Goal: Transaction & Acquisition: Purchase product/service

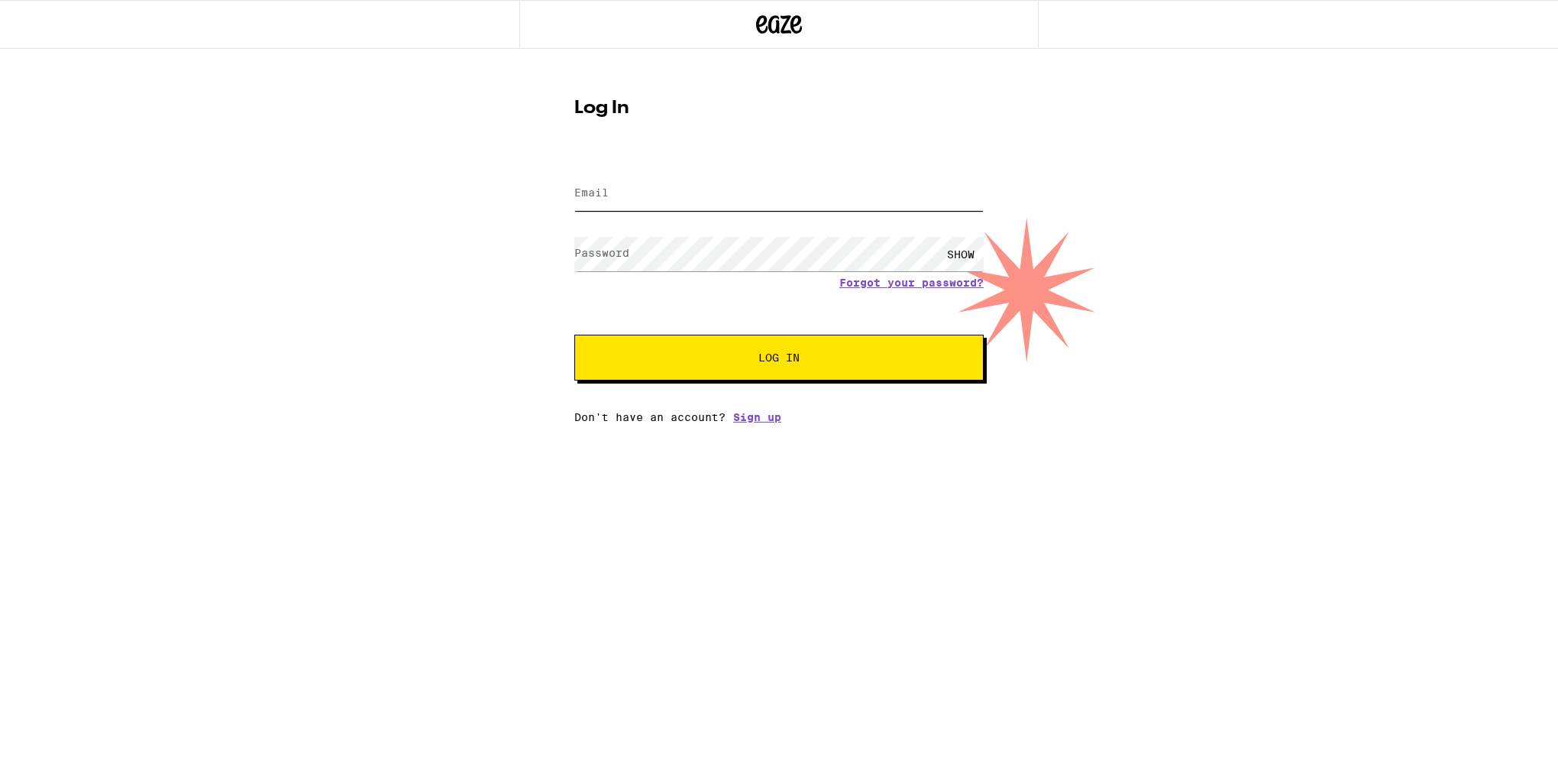
click at [663, 178] on input "Email" at bounding box center [779, 193] width 410 height 34
type input "[EMAIL_ADDRESS][DOMAIN_NAME]"
click at [574, 335] on button "Log In" at bounding box center [779, 357] width 410 height 46
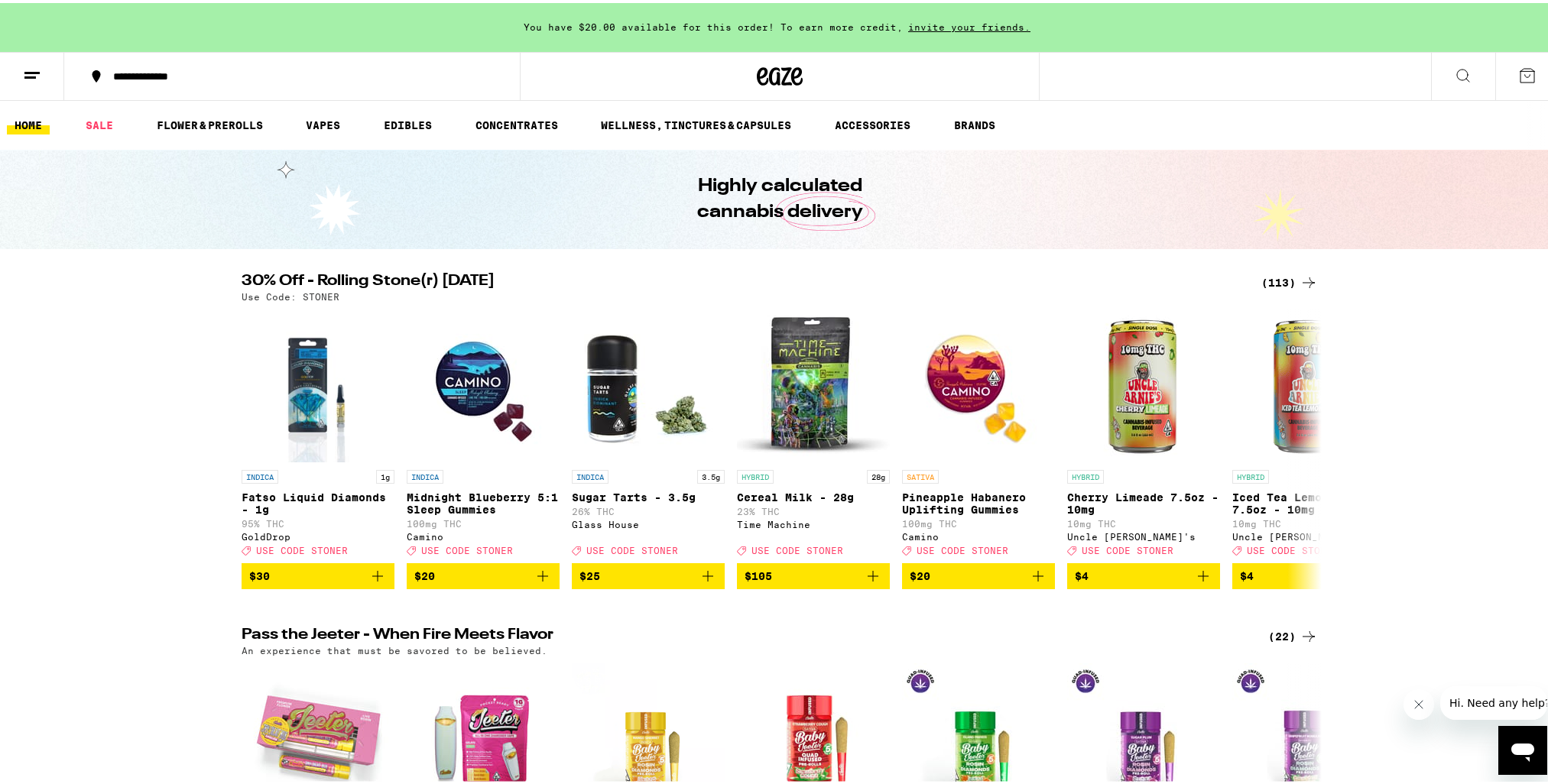
click at [1306, 278] on icon at bounding box center [1309, 280] width 19 height 19
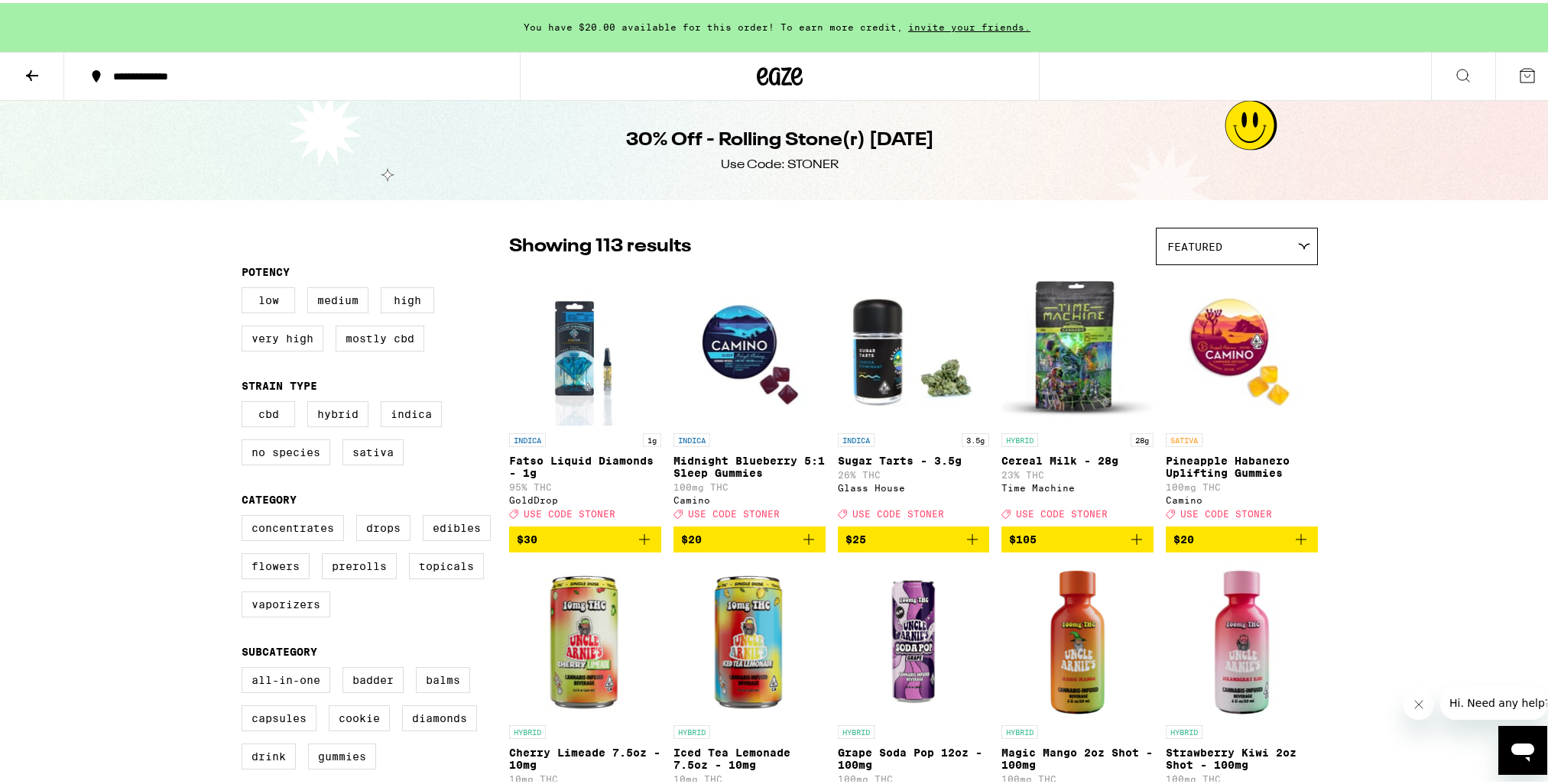
click at [1037, 458] on p "Cereal Milk - 28g" at bounding box center [1078, 458] width 152 height 12
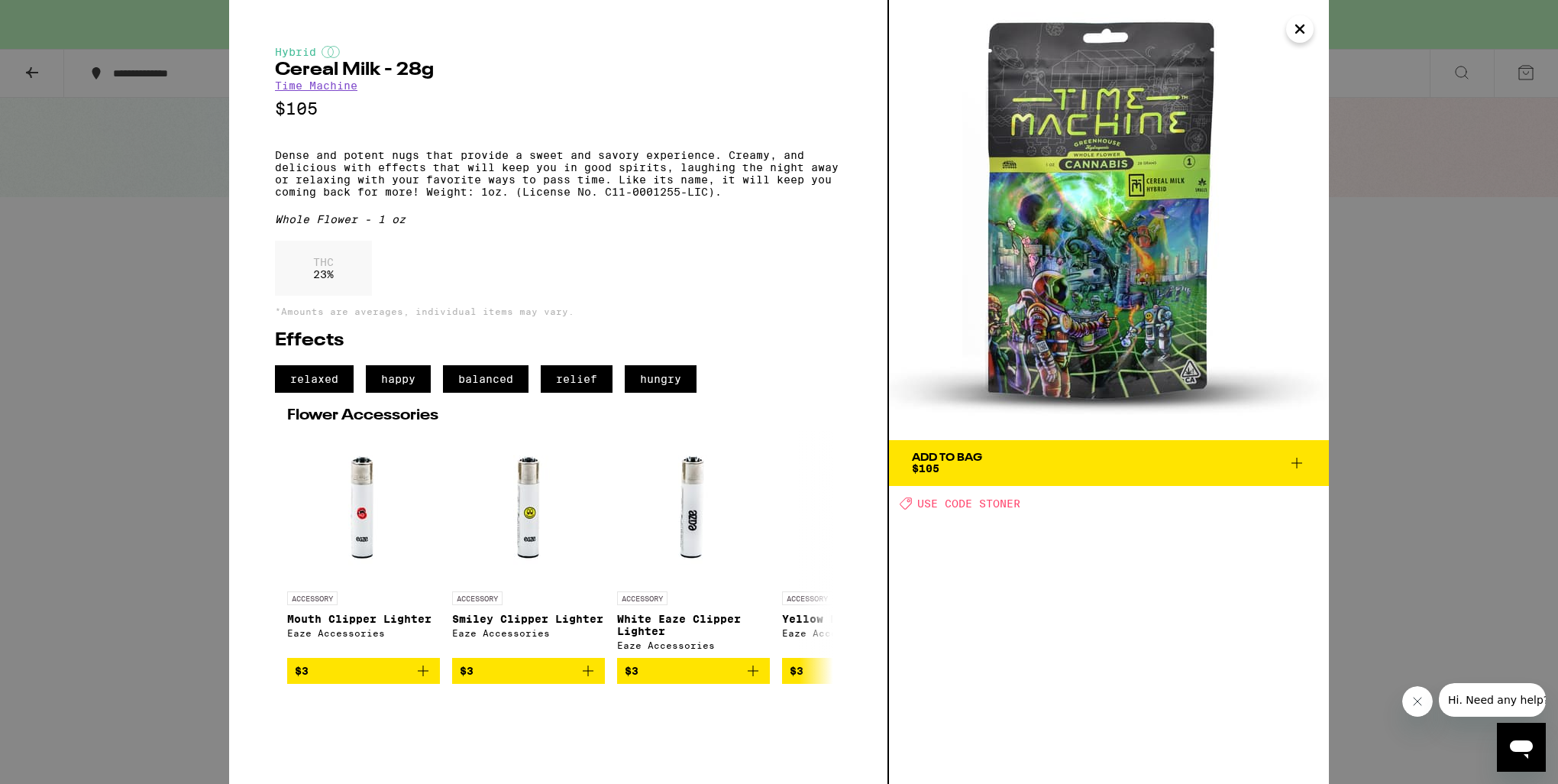
click at [1299, 465] on icon at bounding box center [1297, 463] width 19 height 19
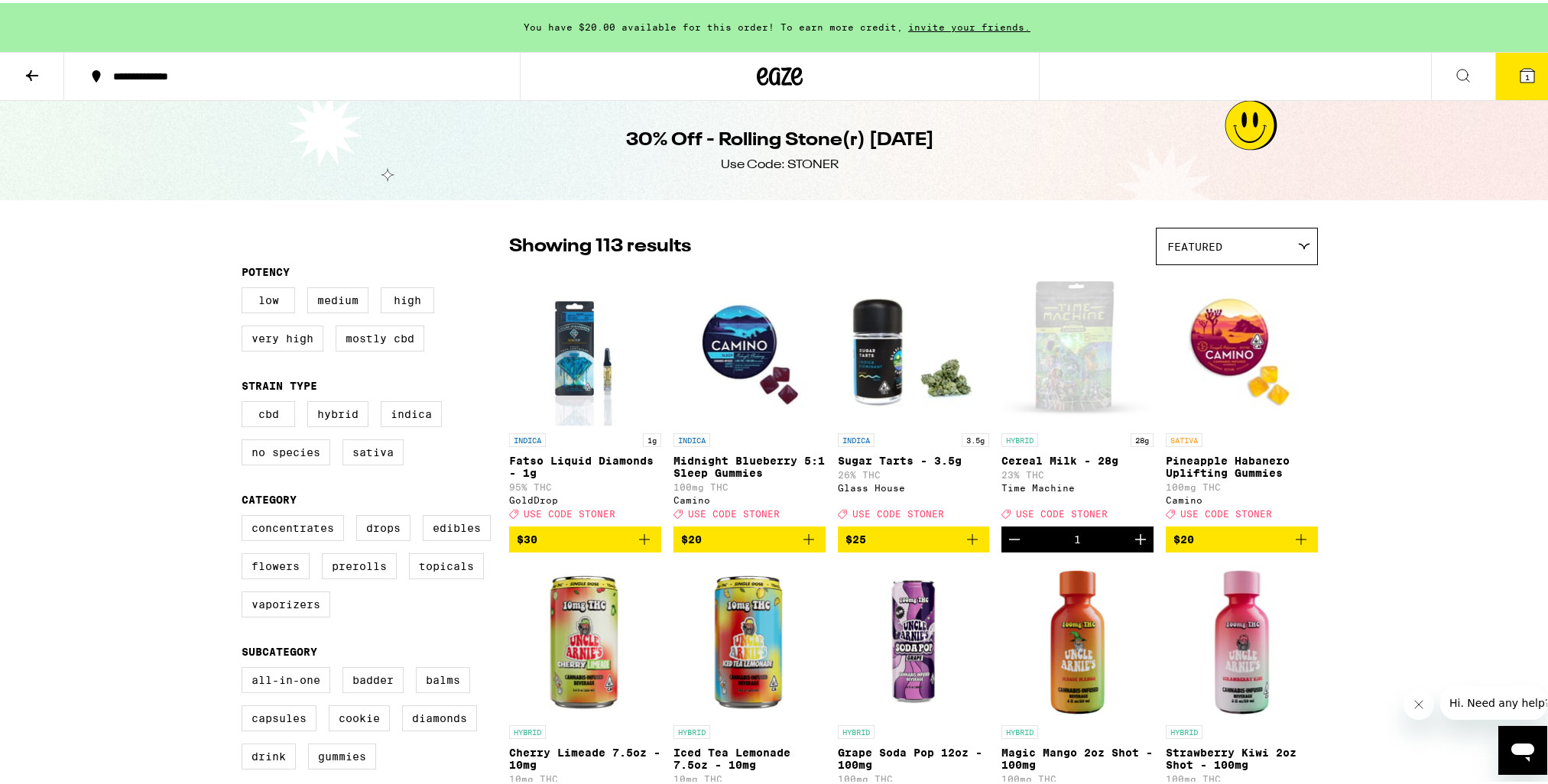
click at [1520, 72] on icon at bounding box center [1527, 73] width 14 height 14
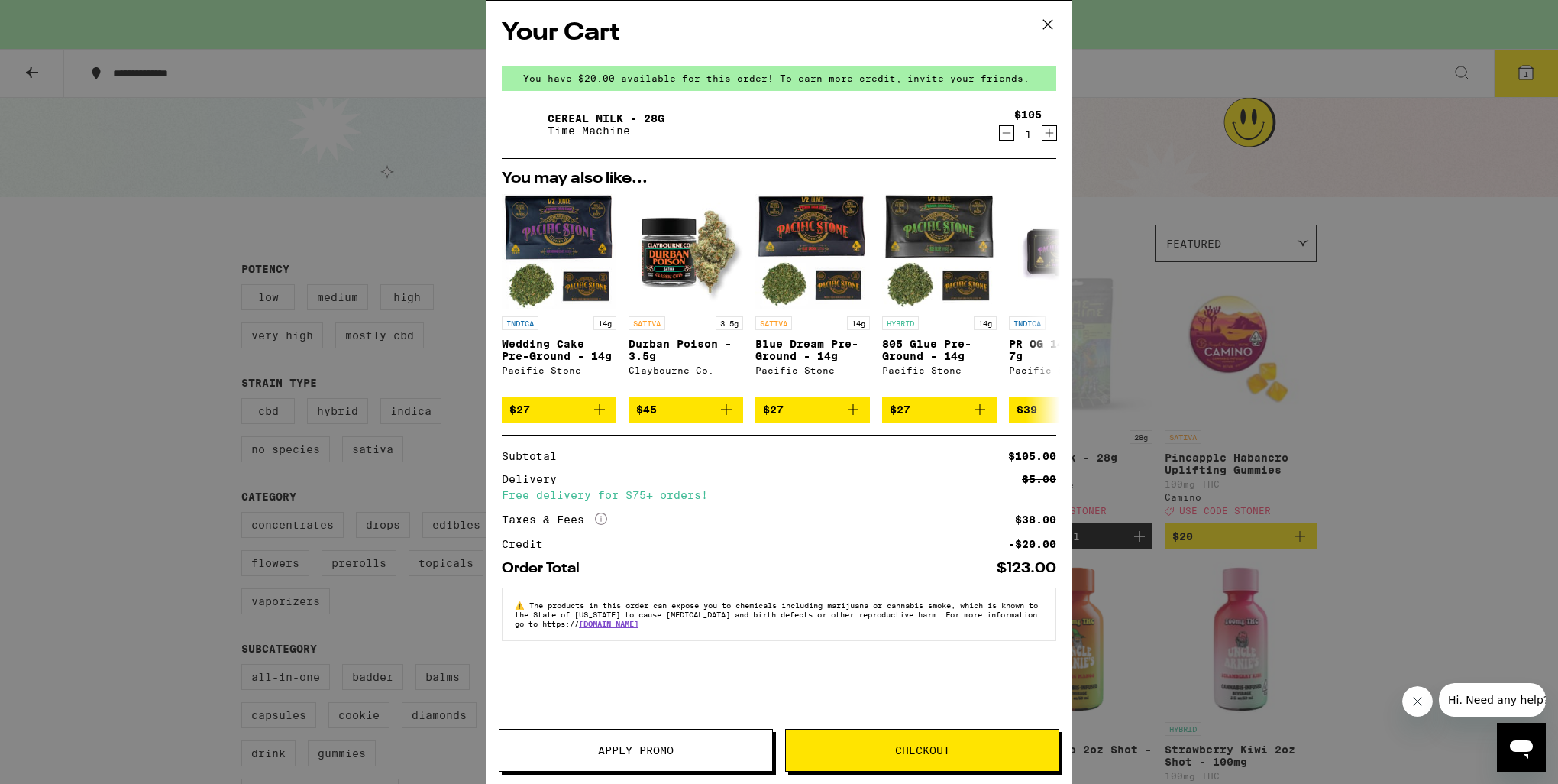
click at [650, 751] on span "Apply Promo" at bounding box center [636, 750] width 75 height 11
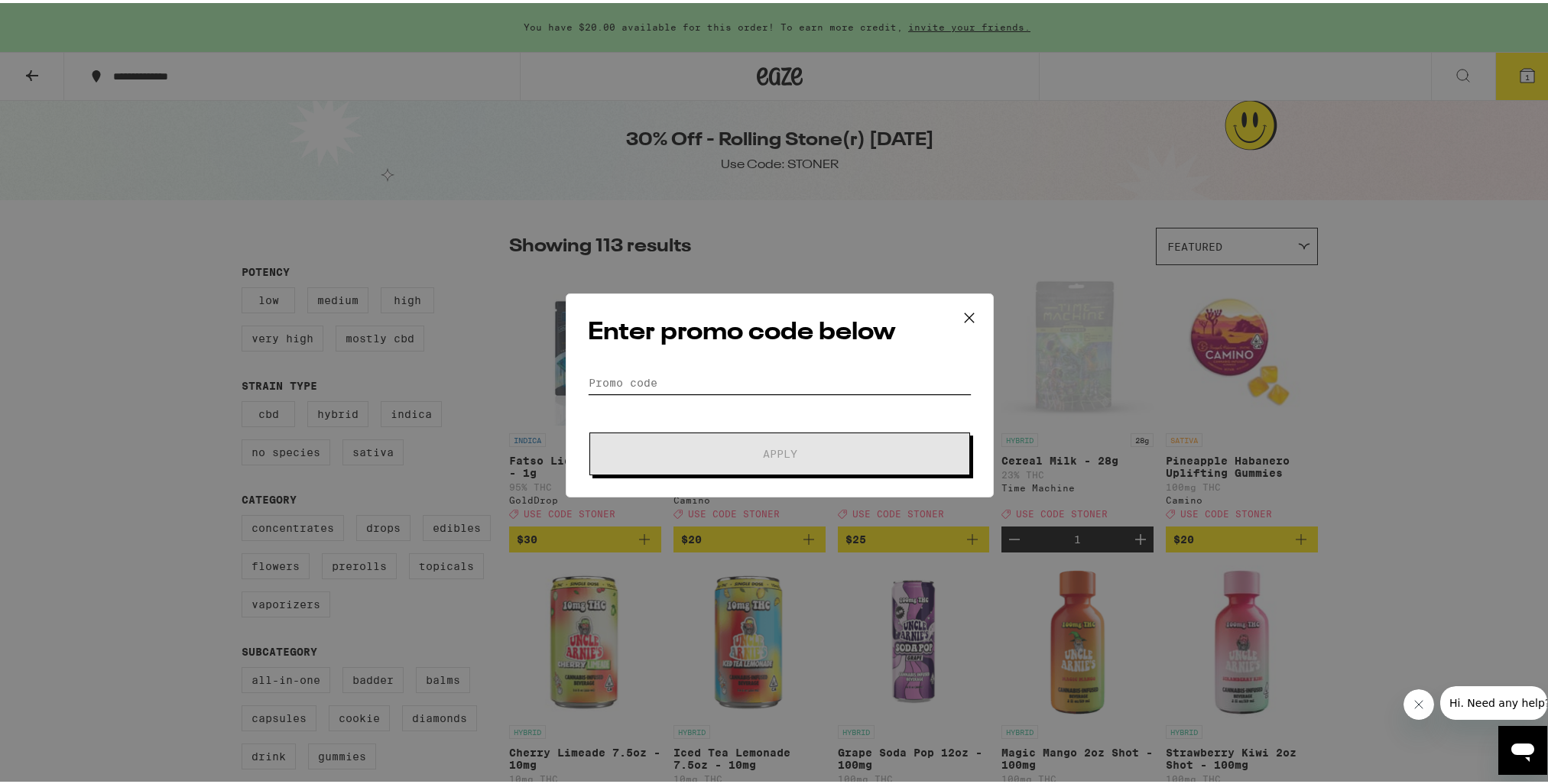
click at [624, 375] on input "Promo Code" at bounding box center [779, 379] width 383 height 23
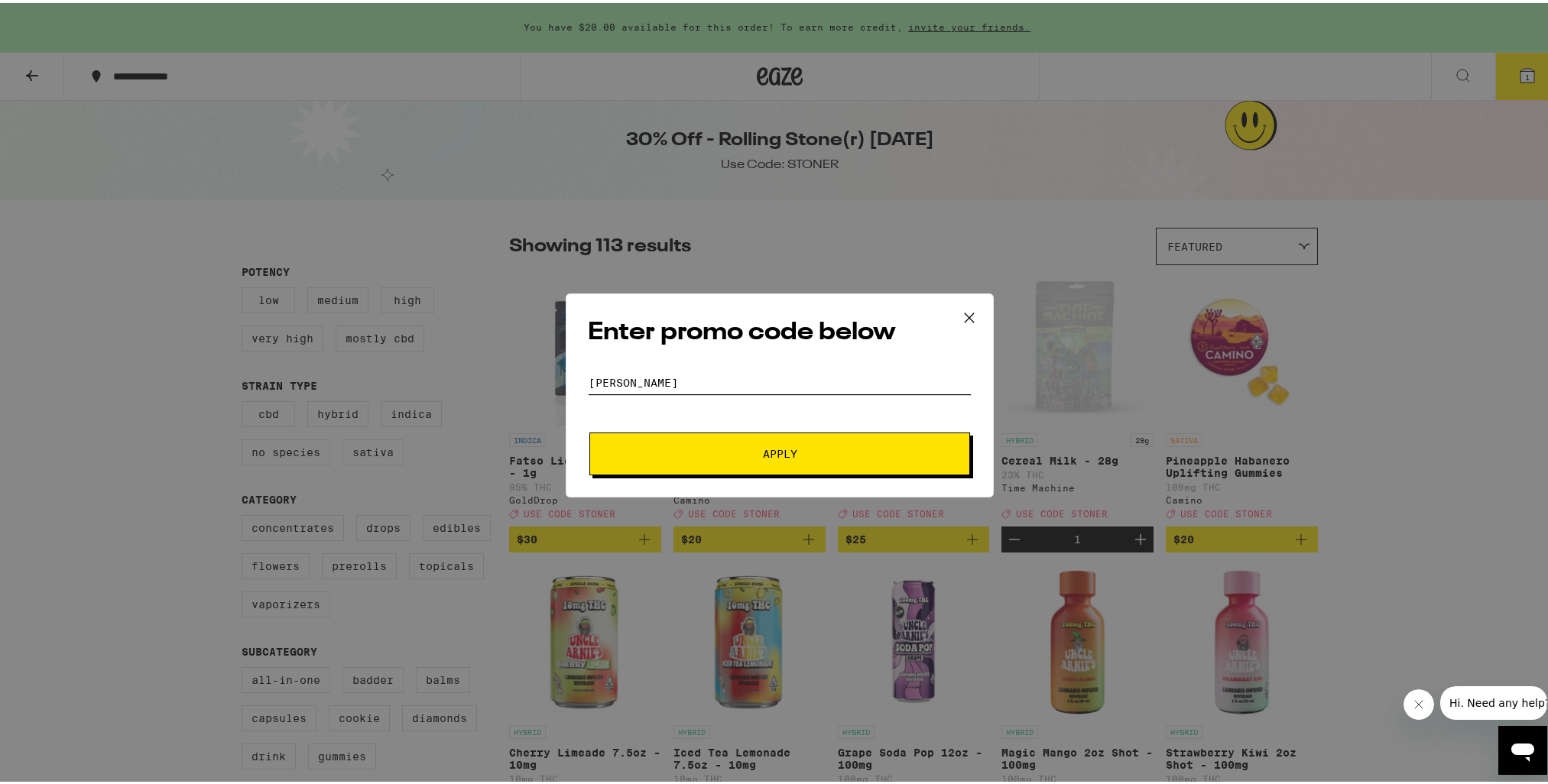
type input "[PERSON_NAME]"
click at [744, 463] on button "Apply" at bounding box center [780, 450] width 381 height 43
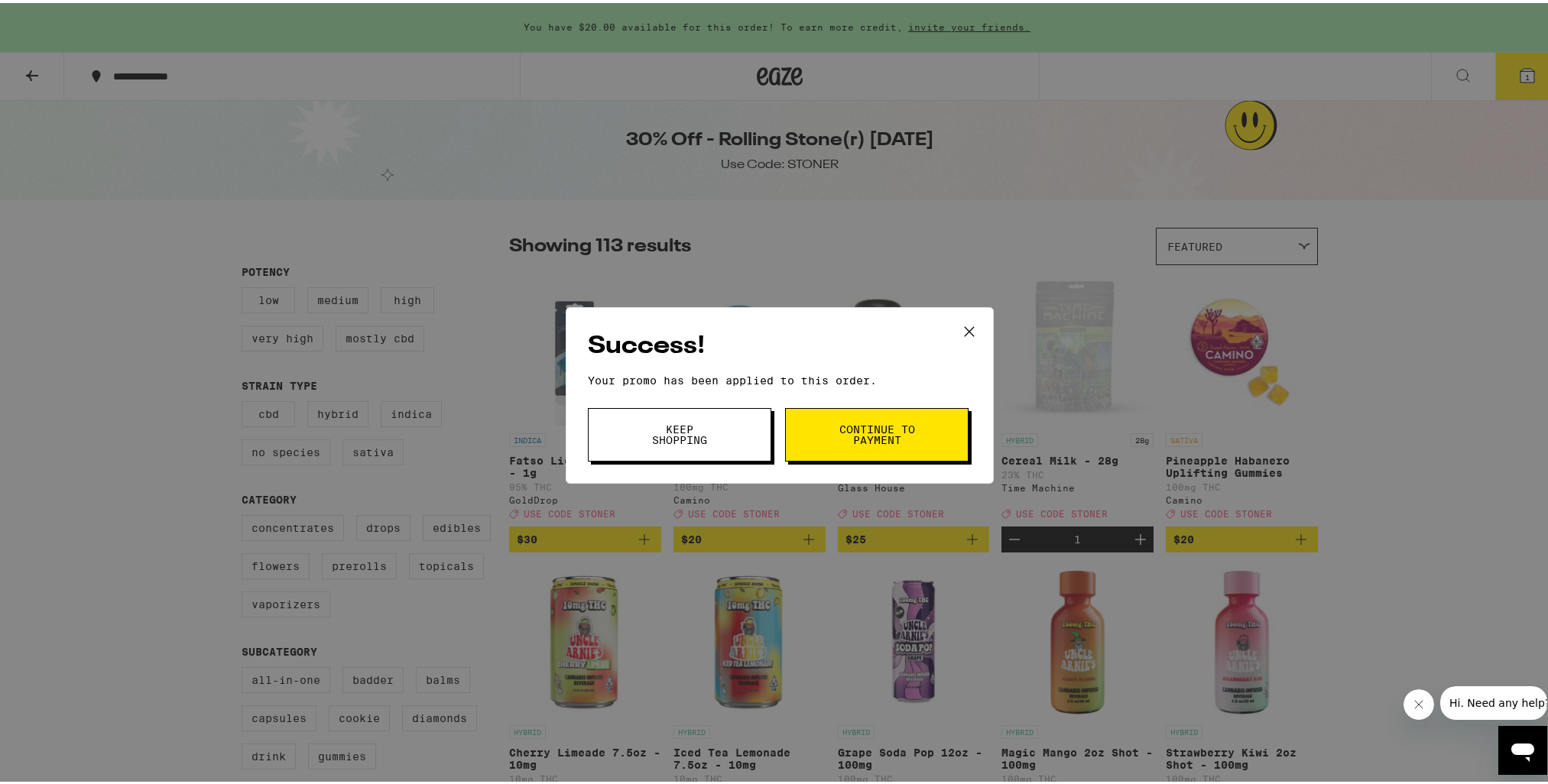
click at [870, 439] on span "Continue to payment" at bounding box center [876, 432] width 78 height 22
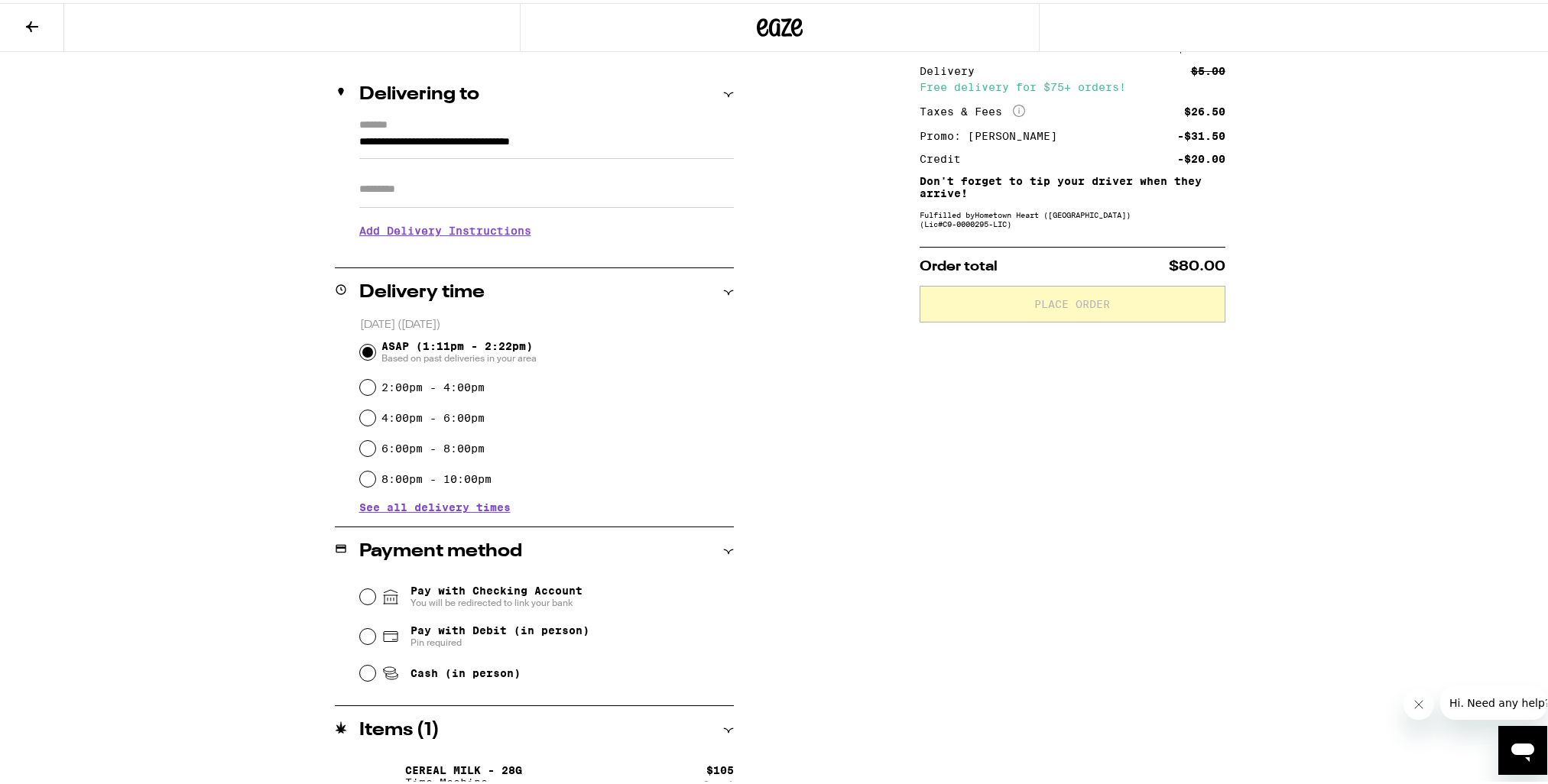
scroll to position [184, 0]
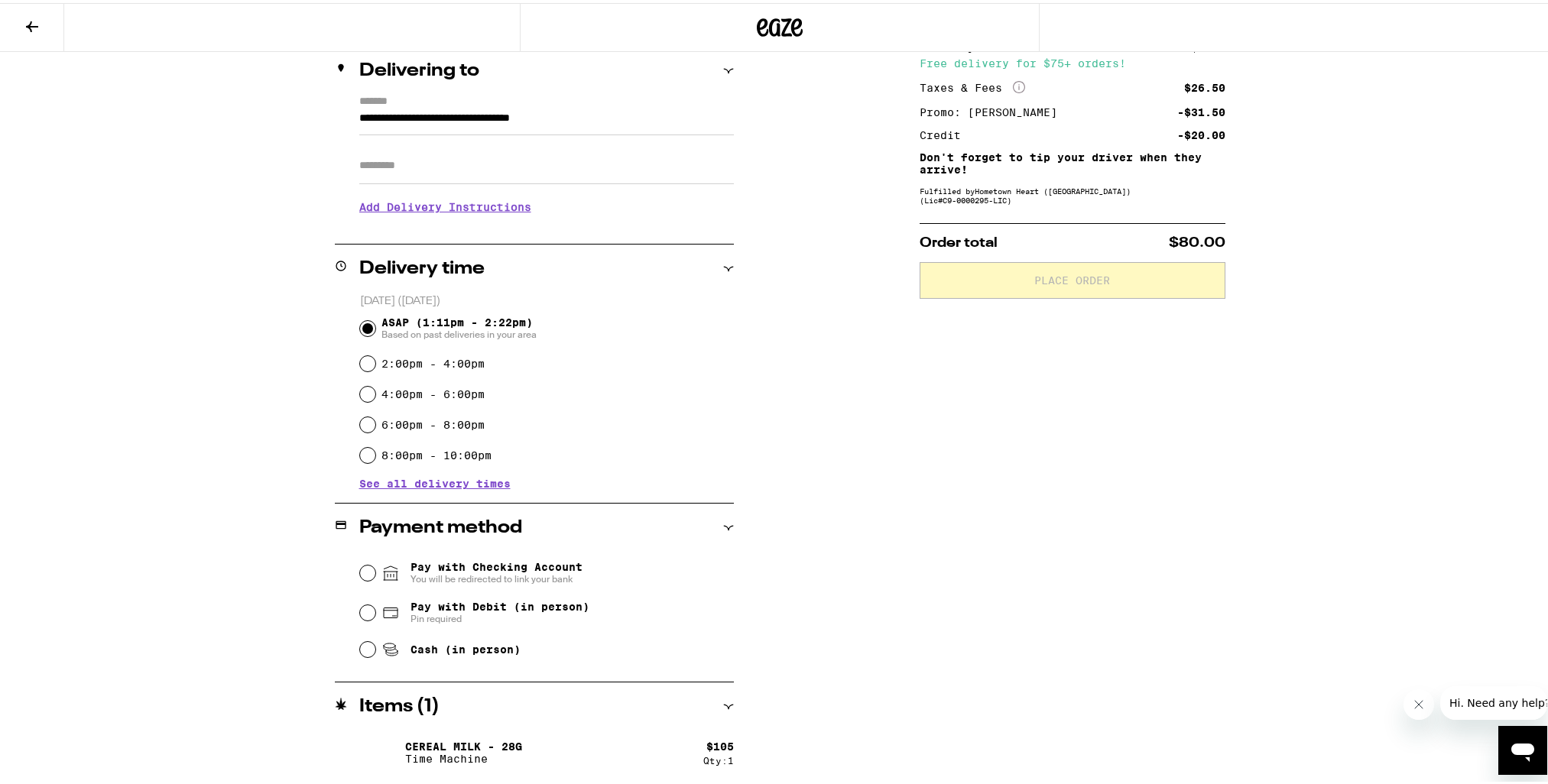
click at [418, 477] on span "See all delivery times" at bounding box center [435, 480] width 152 height 11
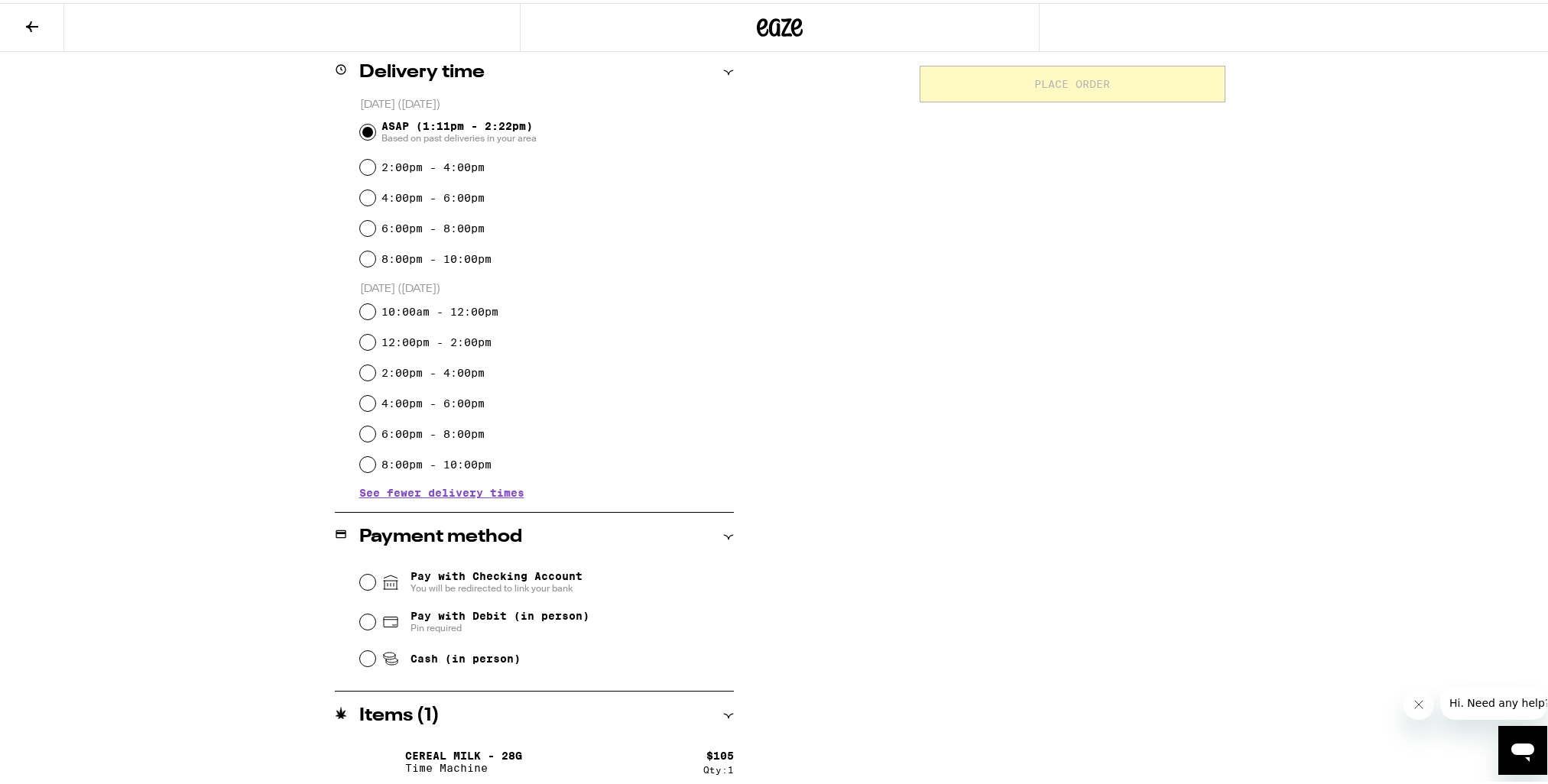
scroll to position [389, 0]
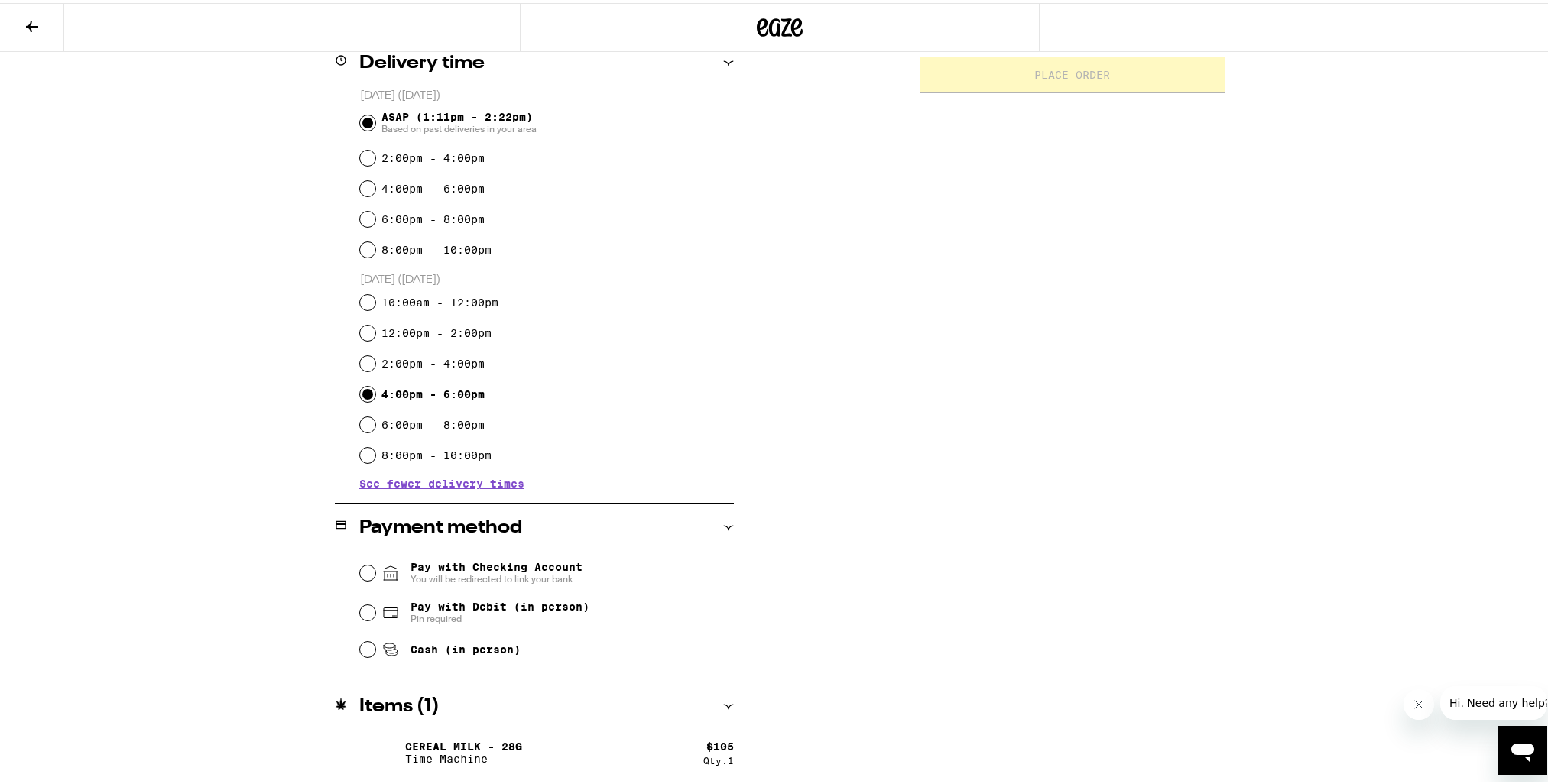
click at [362, 393] on input "4:00pm - 6:00pm" at bounding box center [368, 391] width 16 height 16
radio input "true"
click at [360, 607] on input "Pay with Debit (in person) Pin required" at bounding box center [368, 610] width 16 height 16
radio input "true"
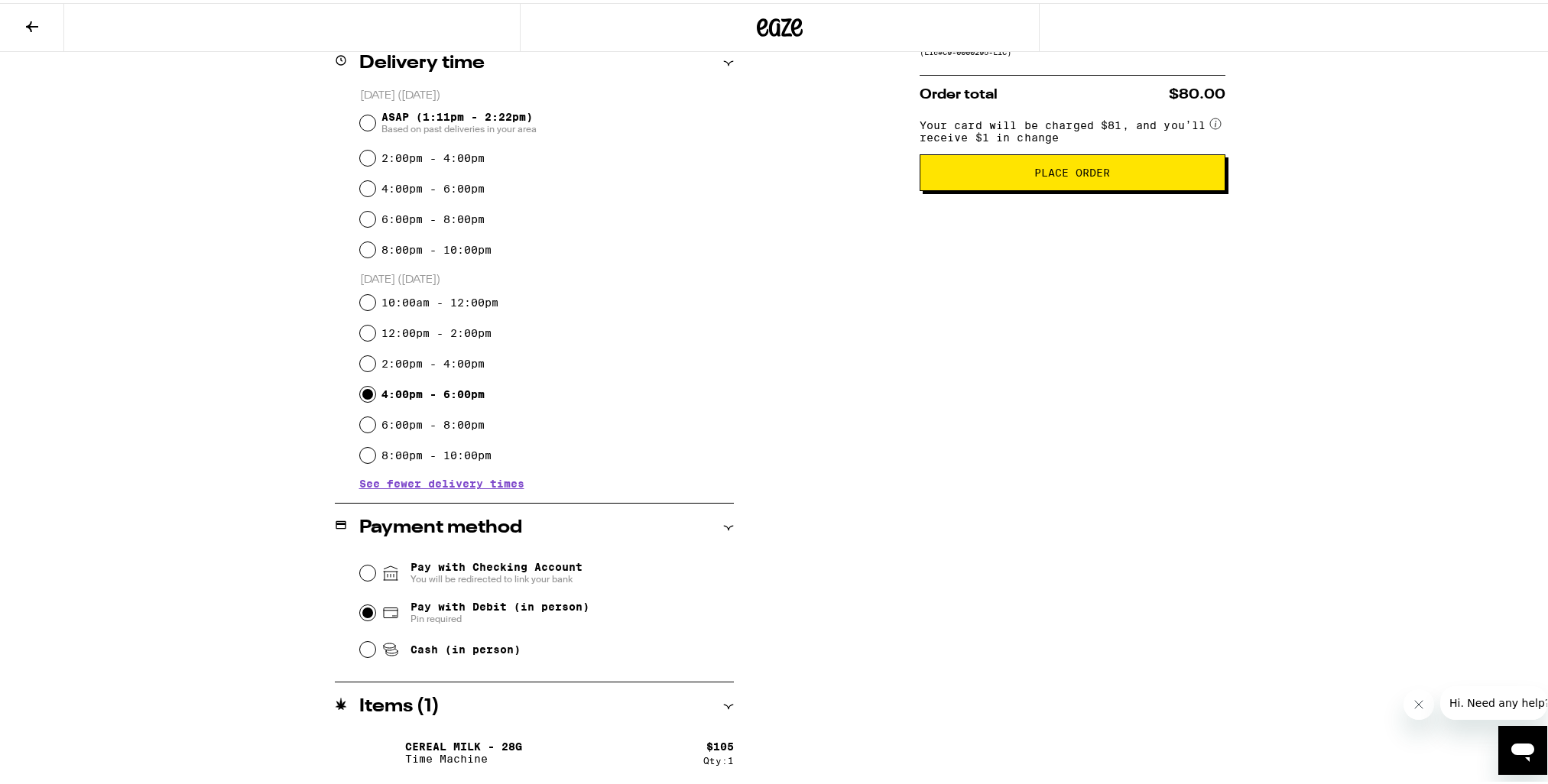
click at [1068, 175] on span "Place Order" at bounding box center [1071, 169] width 75 height 11
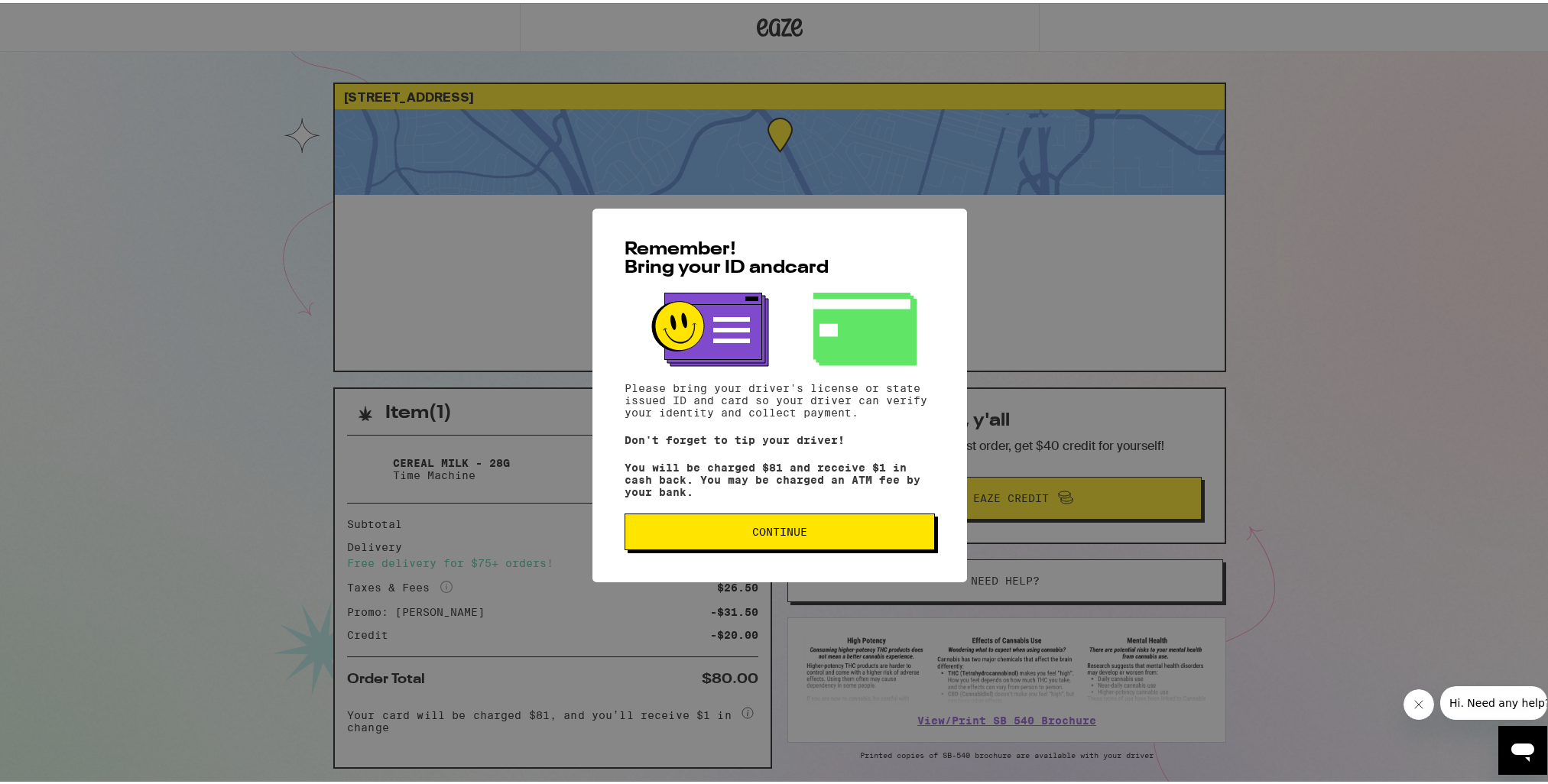
click at [1368, 458] on div "Remember! Bring your ID and card Please bring your driver's license or state is…" at bounding box center [779, 392] width 1559 height 784
